Goal: Information Seeking & Learning: Understand process/instructions

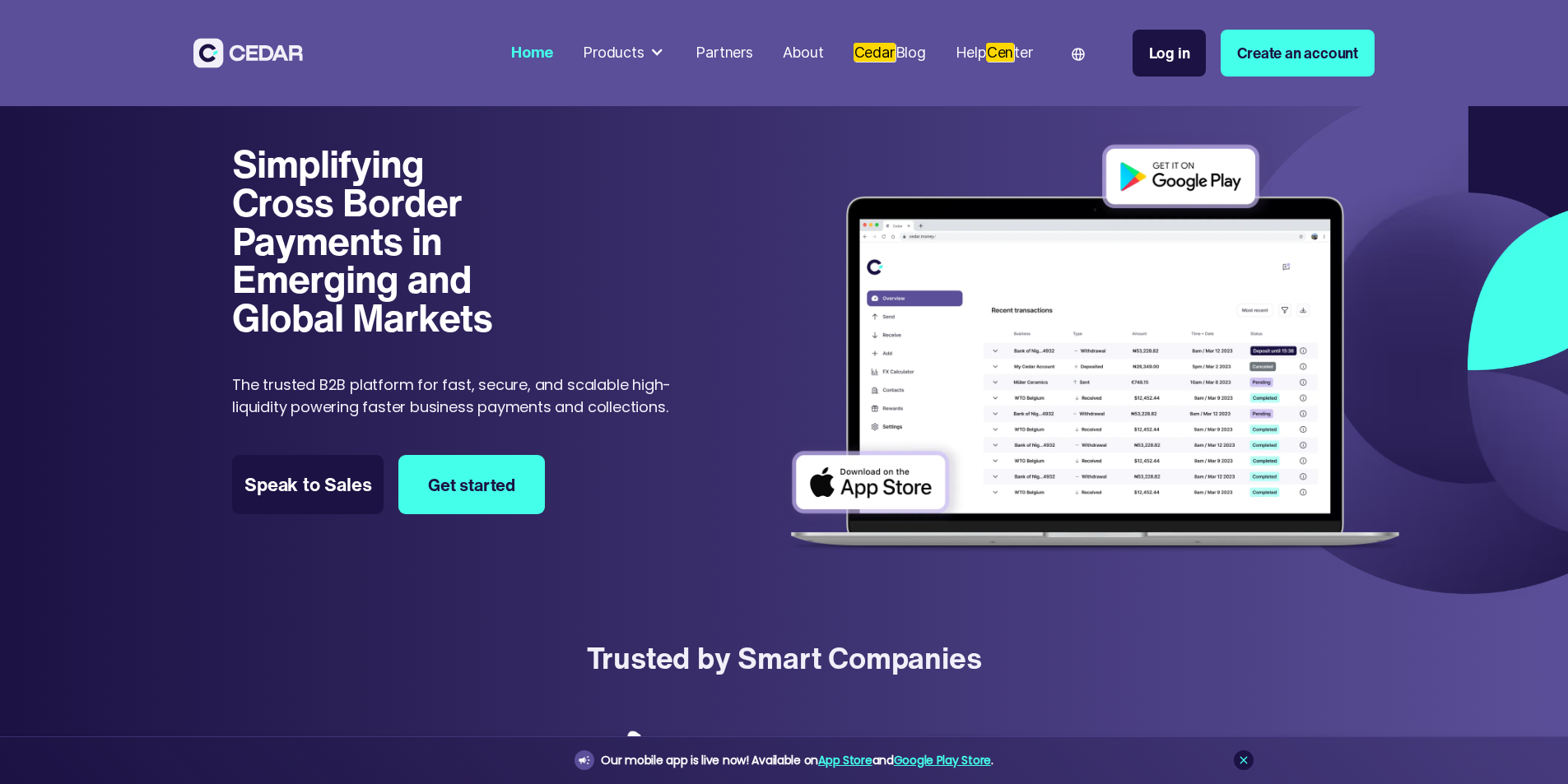
scroll to position [8990, 0]
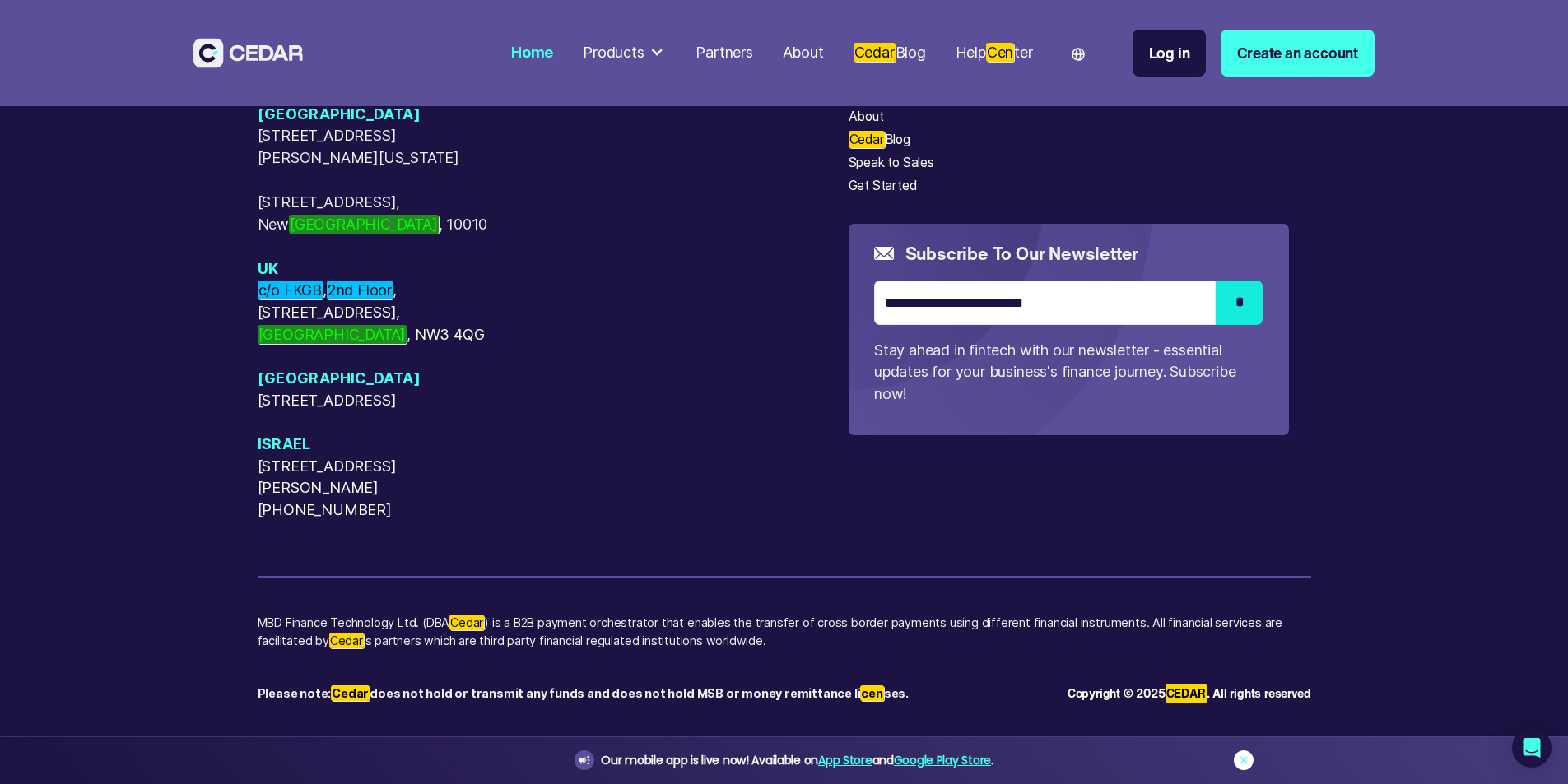
click at [1244, 751] on link at bounding box center [1244, 760] width 20 height 20
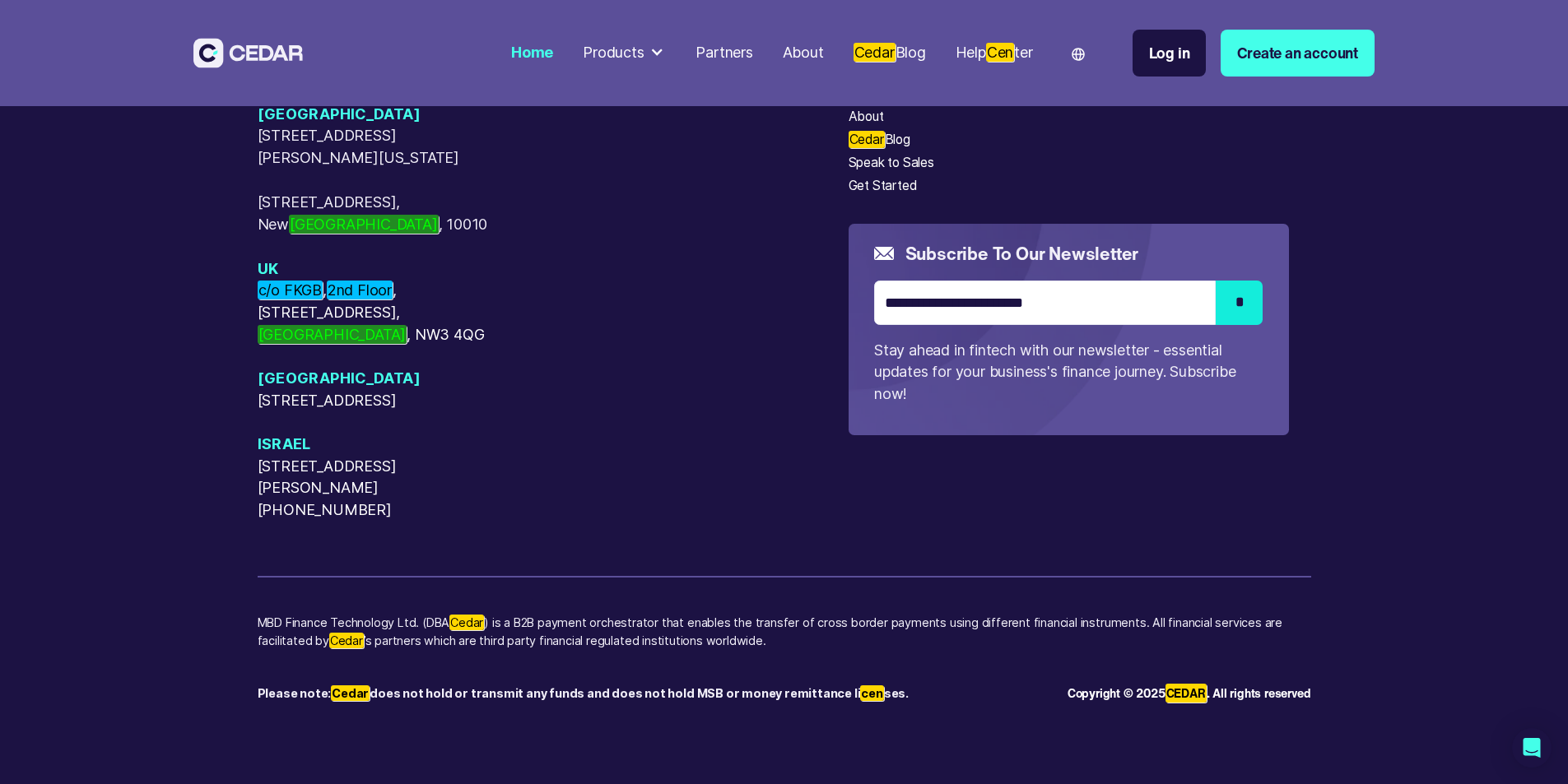
scroll to position [8744, 0]
click at [1080, 35] on div "Terms of Use" at bounding box center [1048, 25] width 79 height 20
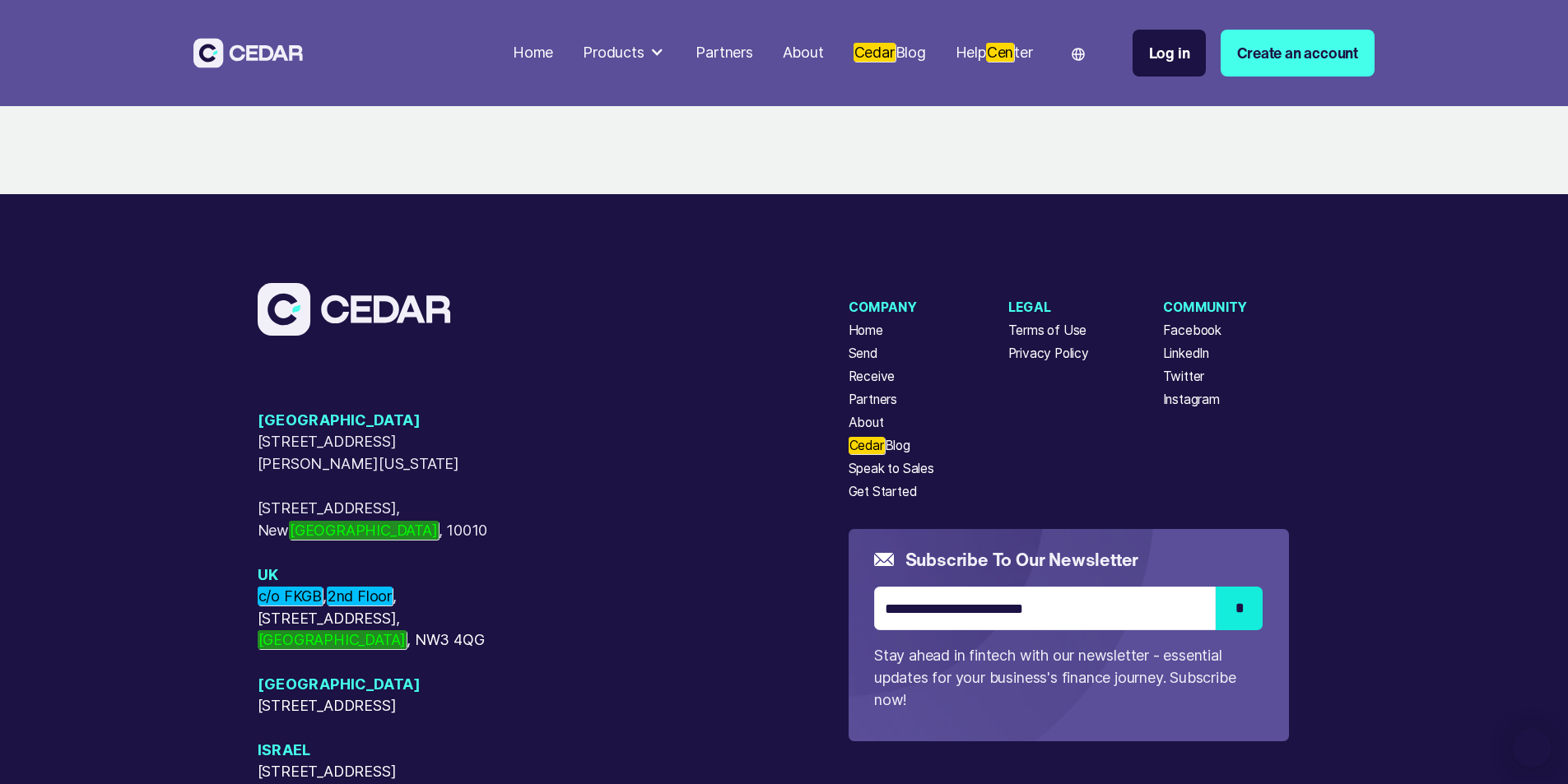
scroll to position [5875, 0]
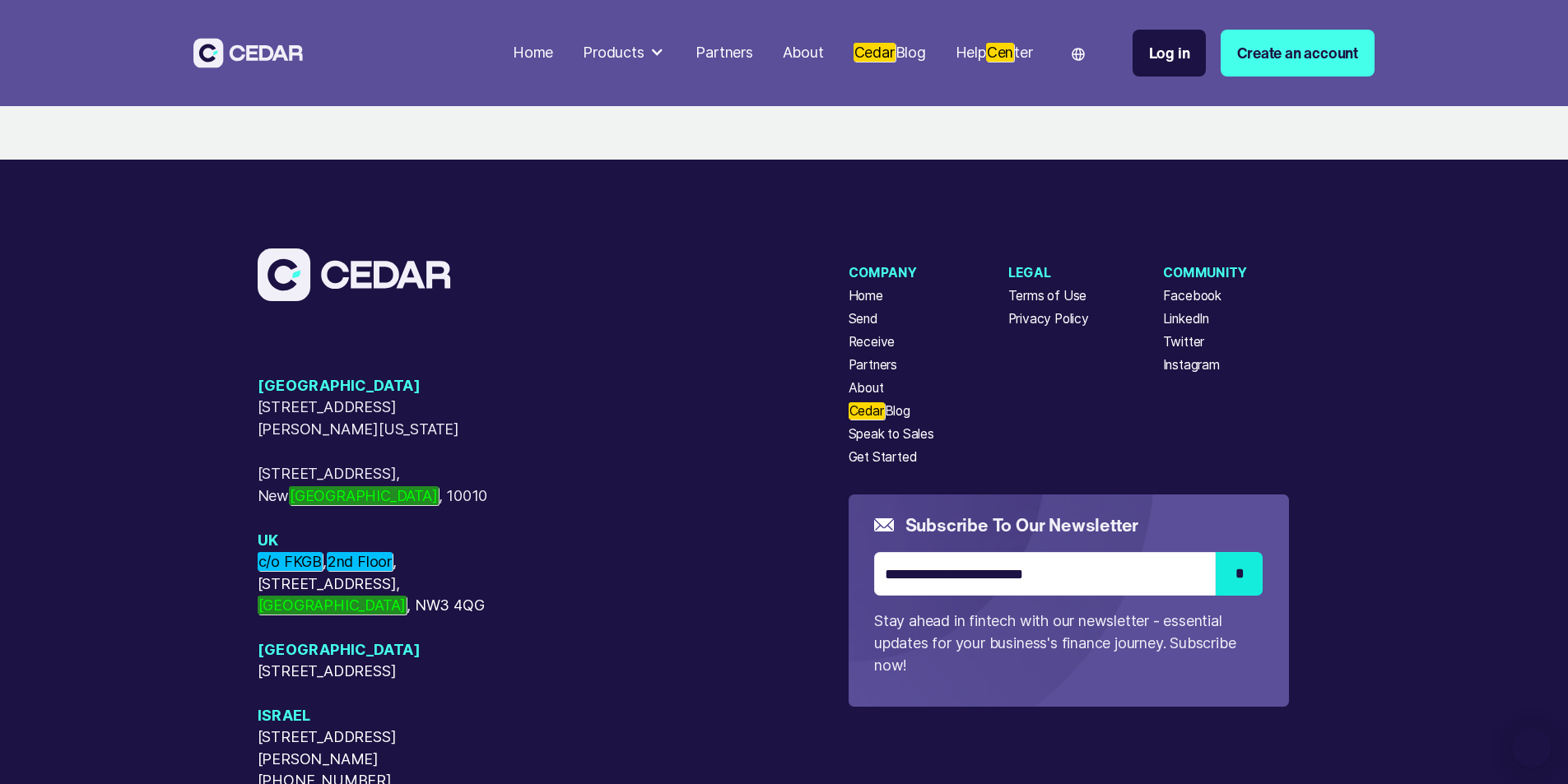
click at [1063, 309] on div "Privacy Policy" at bounding box center [1049, 319] width 81 height 20
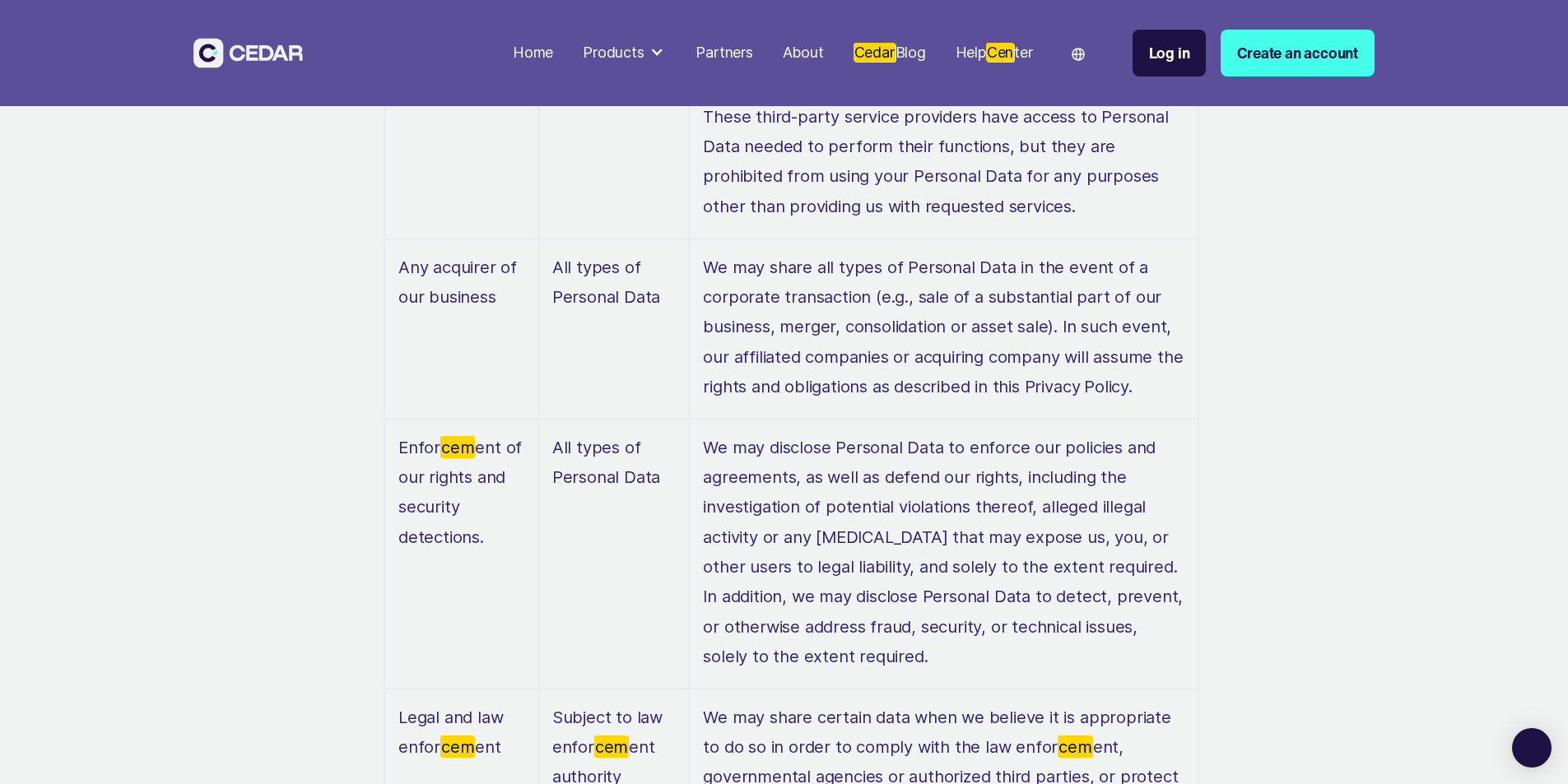
scroll to position [7348, 0]
